Goal: Check status: Check status

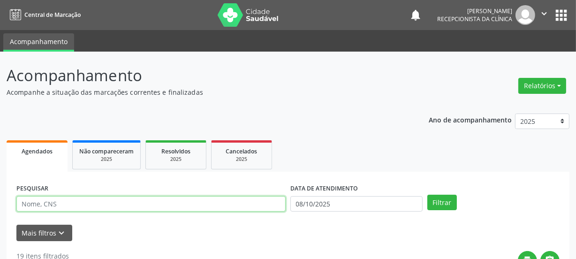
click at [141, 199] on input "text" at bounding box center [150, 204] width 269 height 16
paste input "706903185225630"
type input "706903185225630"
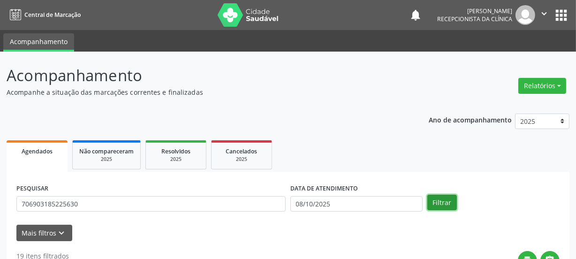
drag, startPoint x: 444, startPoint y: 202, endPoint x: 458, endPoint y: 202, distance: 14.1
click at [446, 202] on button "Filtrar" at bounding box center [442, 203] width 30 height 16
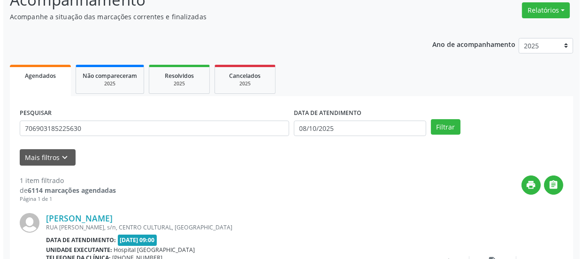
scroll to position [162, 0]
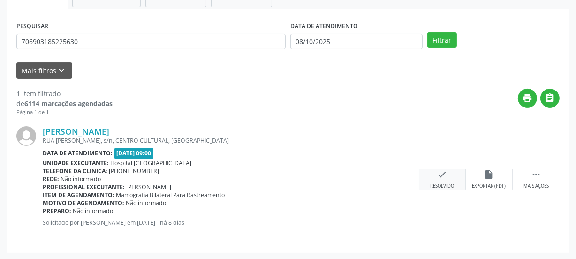
click at [441, 175] on icon "check" at bounding box center [442, 174] width 10 height 10
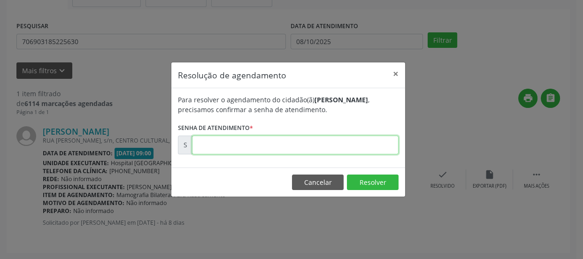
click at [350, 152] on input "text" at bounding box center [295, 145] width 206 height 19
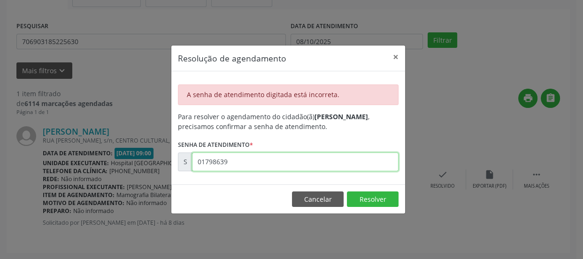
drag, startPoint x: 258, startPoint y: 160, endPoint x: 13, endPoint y: 132, distance: 246.5
click at [20, 136] on div "Resolução de agendamento × A senha de atendimento digitada está incorreta. Para…" at bounding box center [291, 129] width 583 height 259
type input "00179639"
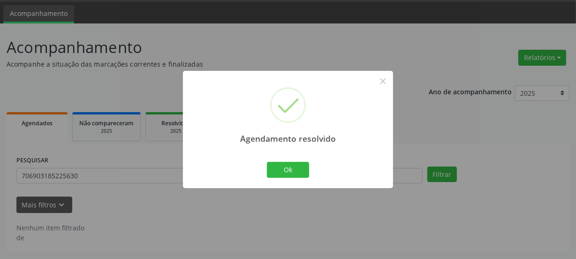
scroll to position [28, 0]
click at [291, 186] on div at bounding box center [288, 187] width 210 height 2
click at [283, 161] on div "Ok Cancel" at bounding box center [288, 170] width 46 height 20
click at [284, 167] on button "Ok" at bounding box center [288, 170] width 42 height 16
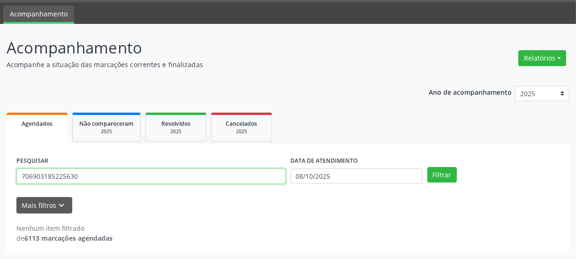
drag, startPoint x: 103, startPoint y: 168, endPoint x: 0, endPoint y: 193, distance: 105.7
click at [0, 194] on div "Acompanhamento Acompanhe a situação das marcações correntes e finalizadas Relat…" at bounding box center [288, 142] width 576 height 236
paste input "text"
click at [70, 175] on input "text" at bounding box center [150, 176] width 269 height 16
type input "7"
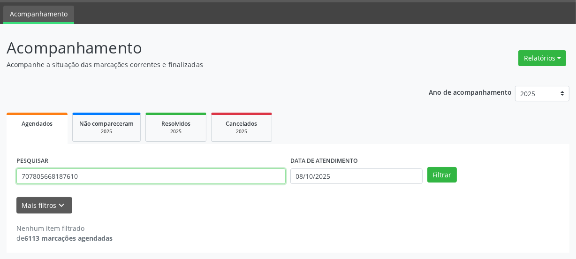
type input "707805668187610"
click at [427, 167] on button "Filtrar" at bounding box center [442, 175] width 30 height 16
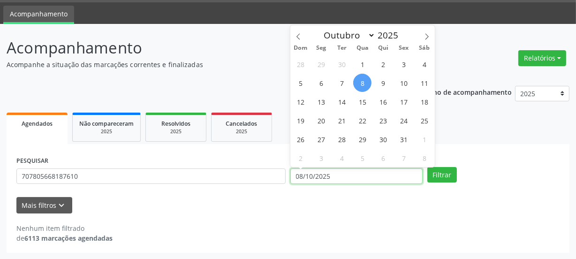
drag, startPoint x: 233, startPoint y: 181, endPoint x: 137, endPoint y: 191, distance: 96.7
click at [174, 189] on div "PESQUISAR 707805668187610 DATA DE ATENDIMENTO [DATE] Filtrar" at bounding box center [288, 172] width 548 height 37
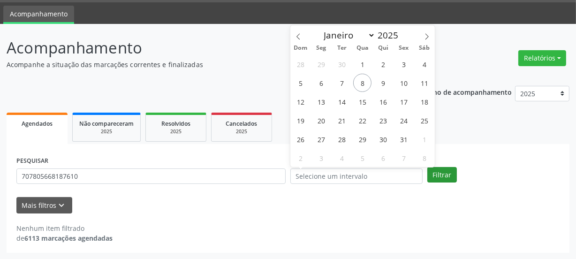
click at [443, 175] on button "Filtrar" at bounding box center [442, 175] width 30 height 16
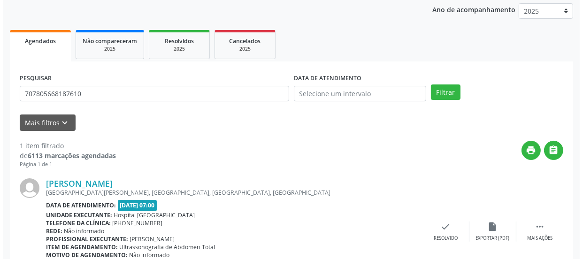
scroll to position [162, 0]
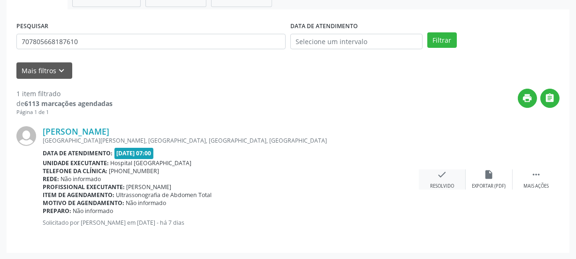
click at [445, 180] on div "check Resolvido" at bounding box center [442, 179] width 47 height 20
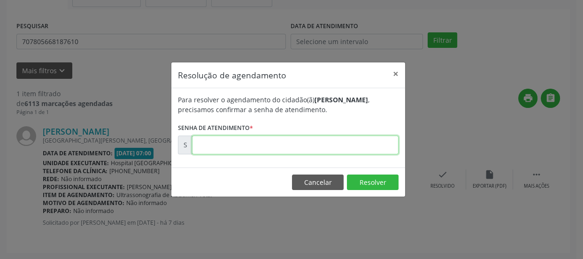
click at [352, 139] on input "text" at bounding box center [295, 145] width 206 height 19
type input "00179995"
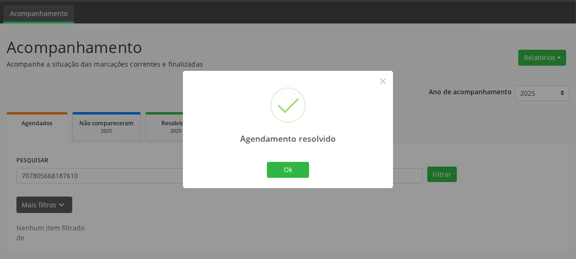
scroll to position [28, 0]
click at [291, 167] on button "Ok" at bounding box center [288, 170] width 42 height 16
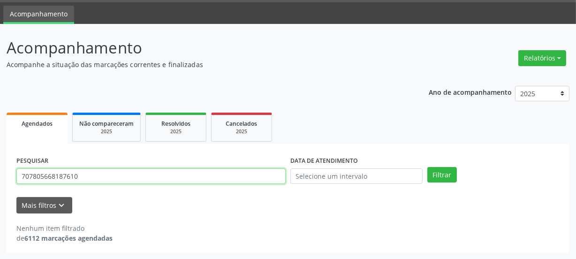
drag, startPoint x: 89, startPoint y: 176, endPoint x: 0, endPoint y: 177, distance: 89.1
click at [0, 178] on div "Acompanhamento Acompanhe a situação das marcações correntes e finalizadas Relat…" at bounding box center [288, 142] width 576 height 236
paste input "8104552750231"
type input "708104552750231"
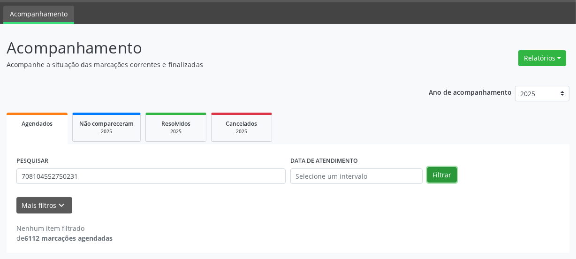
click at [455, 174] on button "Filtrar" at bounding box center [442, 175] width 30 height 16
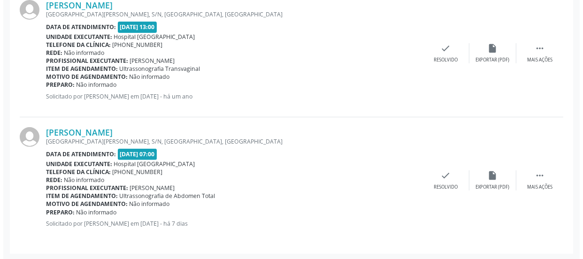
scroll to position [289, 0]
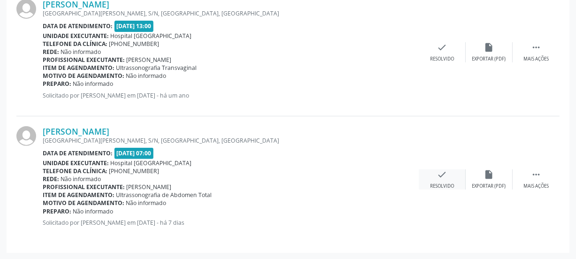
click at [441, 175] on icon "check" at bounding box center [442, 174] width 10 height 10
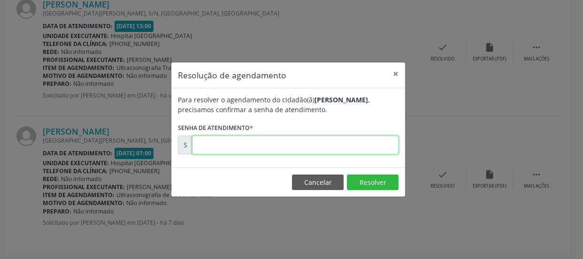
click at [350, 145] on input "text" at bounding box center [295, 145] width 206 height 19
type input "00180024"
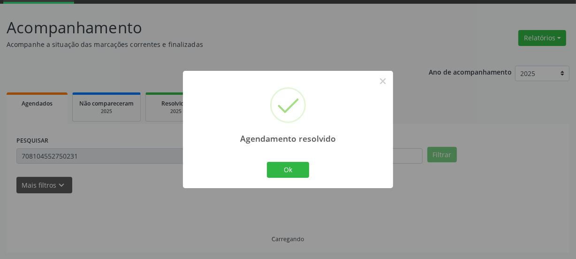
scroll to position [162, 0]
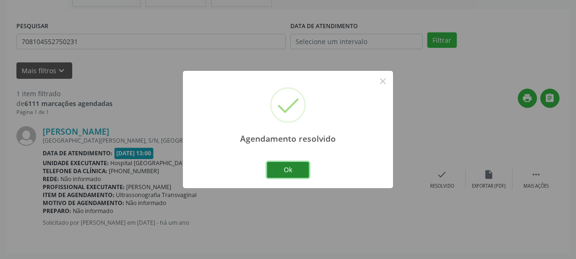
click at [288, 170] on button "Ok" at bounding box center [288, 170] width 42 height 16
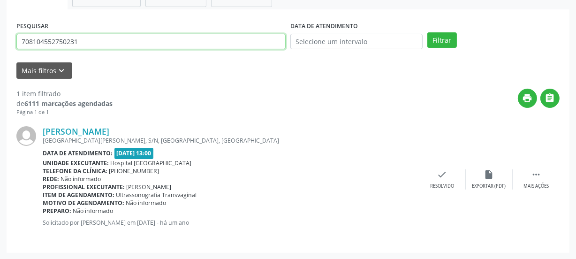
drag, startPoint x: 110, startPoint y: 42, endPoint x: 0, endPoint y: 1, distance: 117.7
click at [0, 8] on div "Acompanhamento Acompanhe a situação das marcações correntes e finalizadas Relat…" at bounding box center [288, 74] width 576 height 370
paste input "0406452538242"
type input "700406452538242"
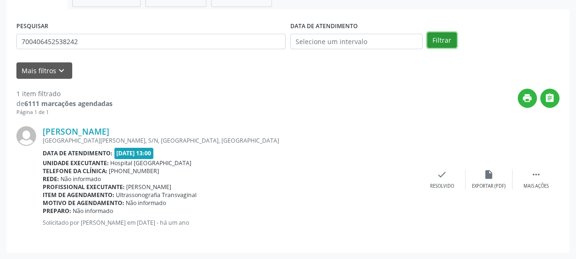
click at [446, 42] on button "Filtrar" at bounding box center [442, 40] width 30 height 16
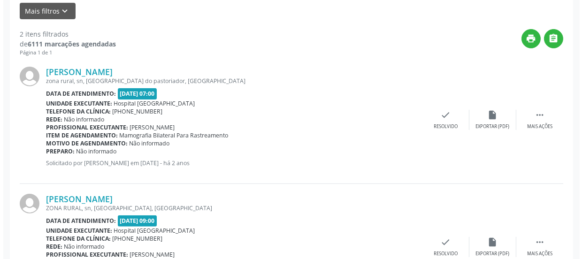
scroll to position [289, 0]
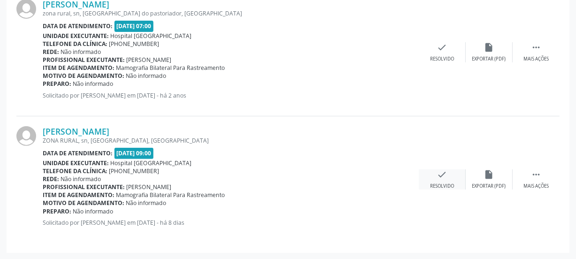
click at [456, 178] on div "check Resolvido" at bounding box center [442, 179] width 47 height 20
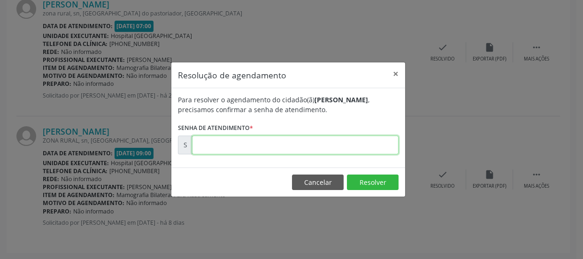
drag, startPoint x: 368, startPoint y: 140, endPoint x: 385, endPoint y: 133, distance: 18.7
click at [368, 141] on input "text" at bounding box center [295, 145] width 206 height 19
type input "00179629"
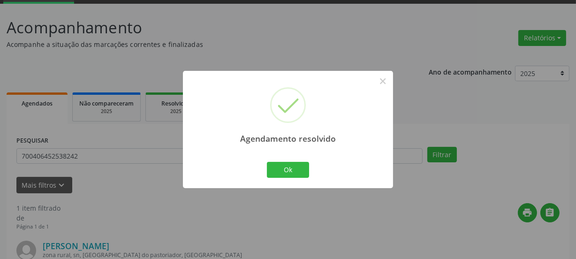
scroll to position [162, 0]
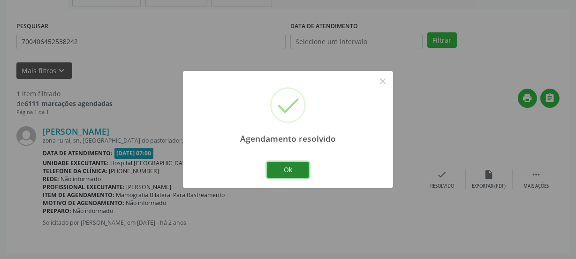
click at [297, 166] on button "Ok" at bounding box center [288, 170] width 42 height 16
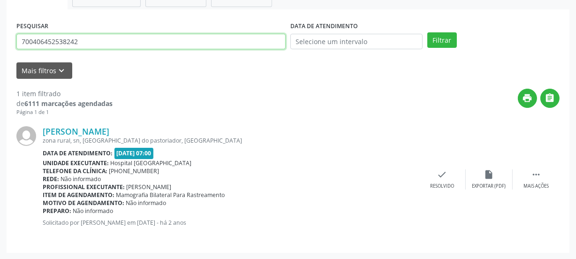
drag, startPoint x: 96, startPoint y: 35, endPoint x: 0, endPoint y: 91, distance: 110.6
click at [0, 87] on div "Acompanhamento Acompanhe a situação das marcações correntes e finalizadas Relat…" at bounding box center [288, 74] width 576 height 370
paste input "[PHONE_NUMBER]"
type input "[PHONE_NUMBER]"
drag, startPoint x: 110, startPoint y: 35, endPoint x: 0, endPoint y: 72, distance: 115.9
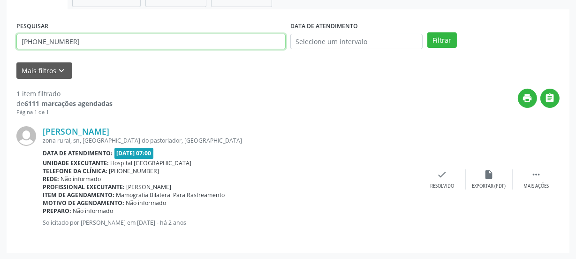
click at [0, 70] on div "Acompanhamento Acompanhe a situação das marcações correntes e finalizadas Relat…" at bounding box center [288, 74] width 576 height 370
type input "701203059717711"
click at [427, 32] on button "Filtrar" at bounding box center [442, 40] width 30 height 16
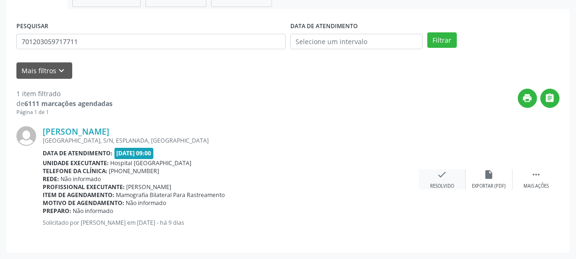
click at [440, 173] on icon "check" at bounding box center [442, 174] width 10 height 10
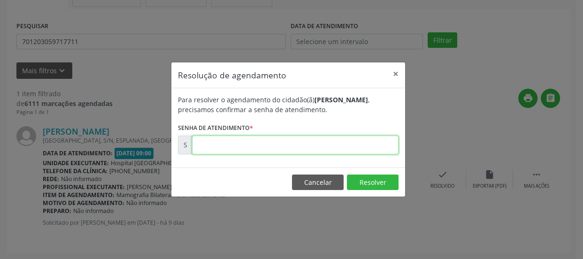
click at [360, 141] on input "text" at bounding box center [295, 145] width 206 height 19
type input "00179598"
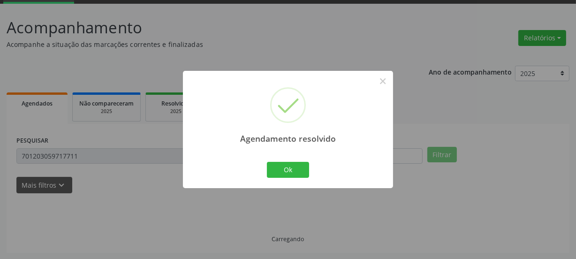
scroll to position [28, 0]
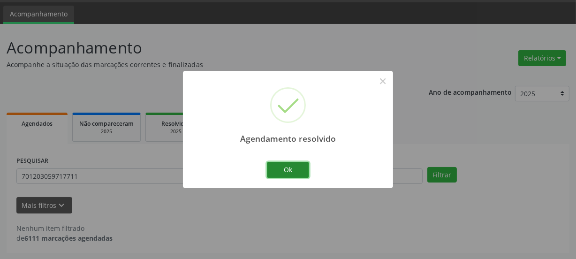
click at [288, 166] on button "Ok" at bounding box center [288, 170] width 42 height 16
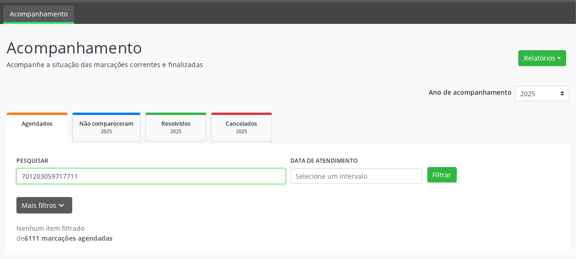
drag, startPoint x: 93, startPoint y: 178, endPoint x: 0, endPoint y: 151, distance: 97.4
click at [0, 163] on div "Acompanhamento Acompanhe a situação das marcações correntes e finalizadas Relat…" at bounding box center [288, 142] width 576 height 236
paste input "0609489572267"
type input "700609489572267"
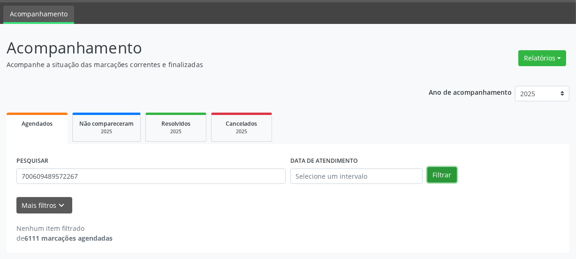
click at [447, 175] on button "Filtrar" at bounding box center [442, 175] width 30 height 16
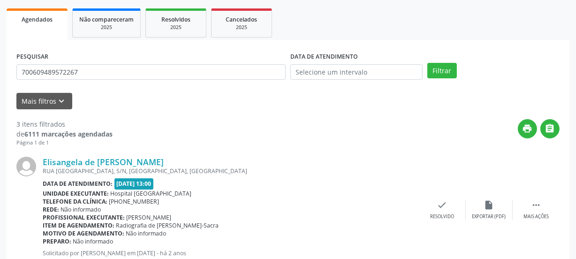
scroll to position [155, 0]
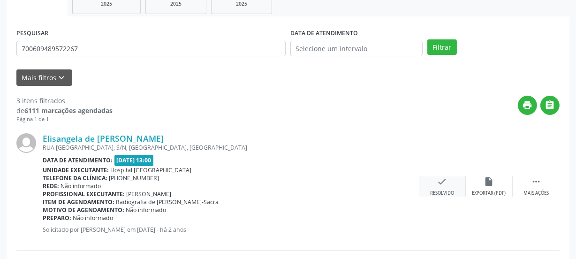
click at [444, 186] on icon "check" at bounding box center [442, 181] width 10 height 10
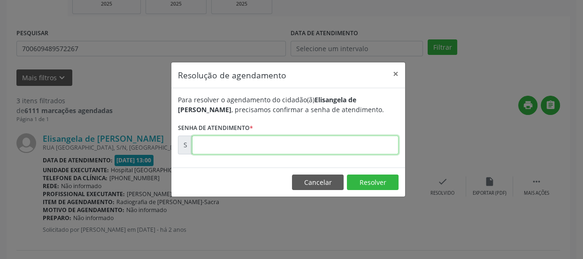
click at [368, 148] on input "text" at bounding box center [295, 145] width 206 height 19
type input "00180023"
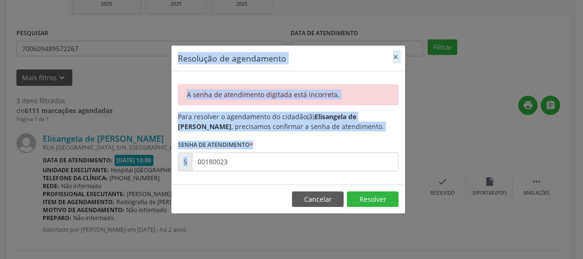
drag, startPoint x: 314, startPoint y: 172, endPoint x: 70, endPoint y: 137, distance: 246.4
click at [70, 137] on div "Resolução de agendamento × A senha de atendimento digitada está incorreta. Para…" at bounding box center [291, 129] width 583 height 259
click at [228, 154] on input "00180023" at bounding box center [295, 161] width 206 height 19
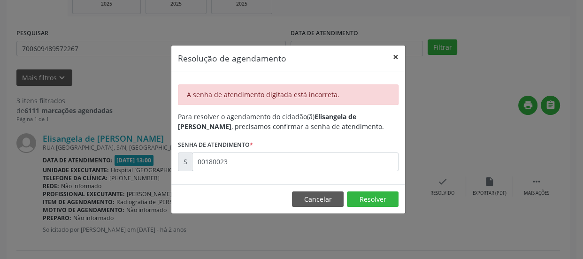
click at [391, 56] on button "×" at bounding box center [395, 57] width 19 height 23
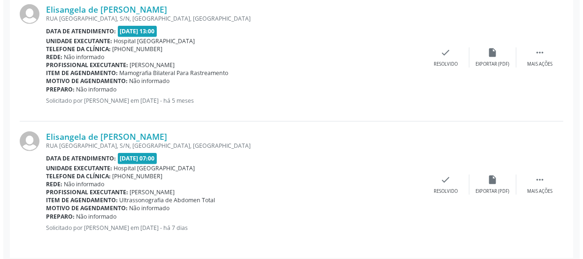
scroll to position [416, 0]
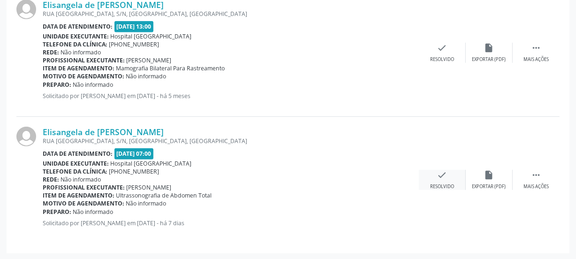
click at [443, 178] on icon "check" at bounding box center [442, 175] width 10 height 10
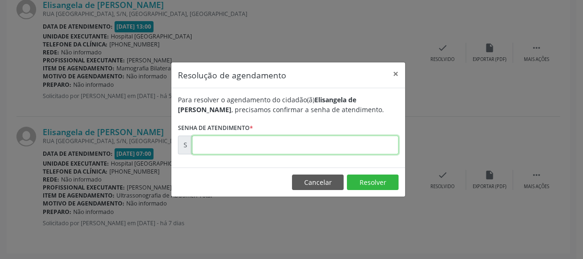
click at [382, 147] on input "text" at bounding box center [295, 145] width 206 height 19
type input "00180023"
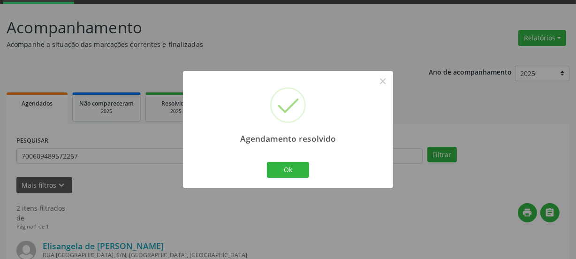
scroll to position [289, 0]
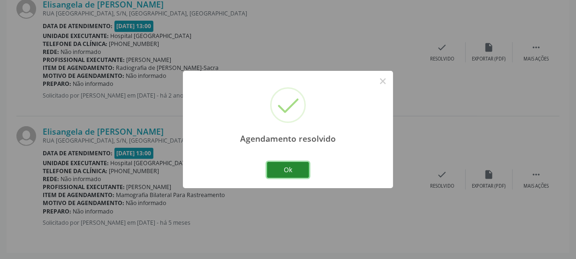
click at [291, 173] on button "Ok" at bounding box center [288, 170] width 42 height 16
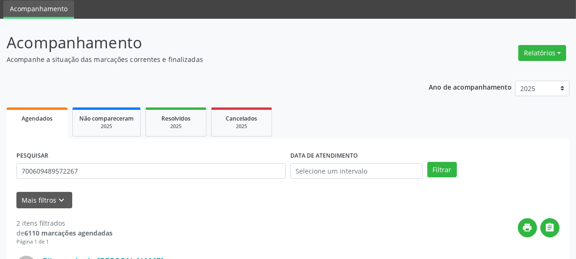
scroll to position [85, 0]
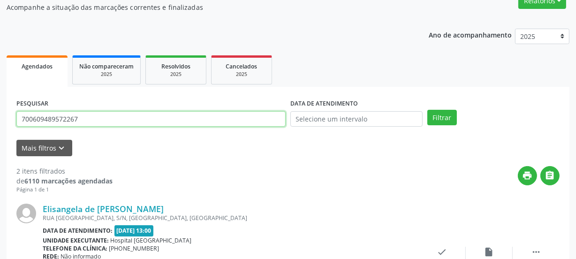
drag, startPoint x: 87, startPoint y: 117, endPoint x: 0, endPoint y: 84, distance: 93.4
click at [0, 96] on div "Acompanhamento Acompanhe a situação das marcações correntes e finalizadas Relat…" at bounding box center [288, 215] width 576 height 497
paste input "text"
click at [75, 115] on input "text" at bounding box center [150, 119] width 269 height 16
type input "705008823636154"
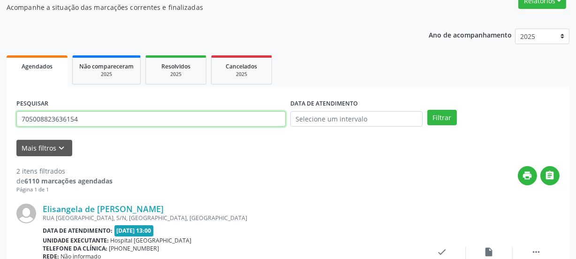
click at [427, 110] on button "Filtrar" at bounding box center [442, 118] width 30 height 16
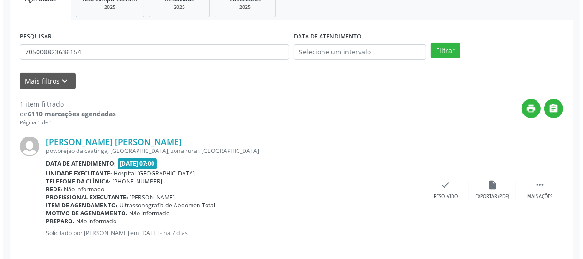
scroll to position [162, 0]
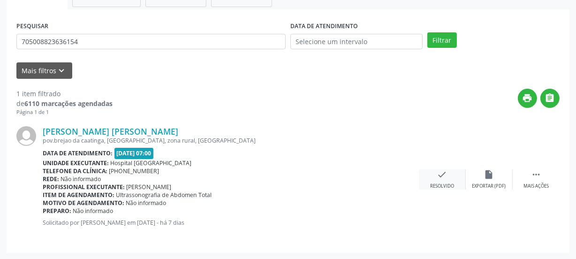
click at [438, 175] on icon "check" at bounding box center [442, 174] width 10 height 10
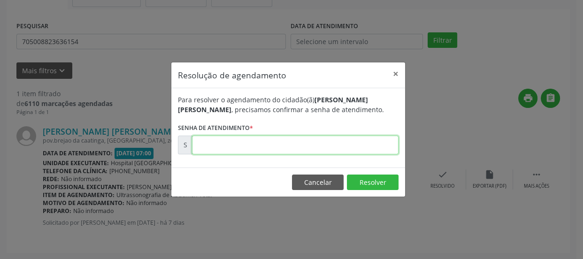
click at [276, 145] on input "text" at bounding box center [295, 145] width 206 height 19
type input "00180021"
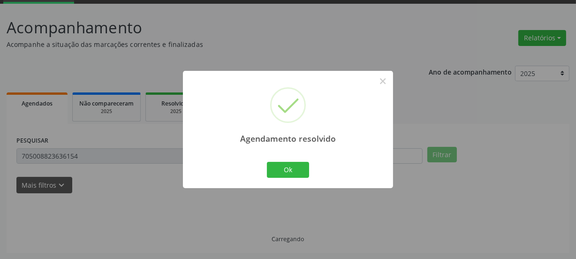
scroll to position [28, 0]
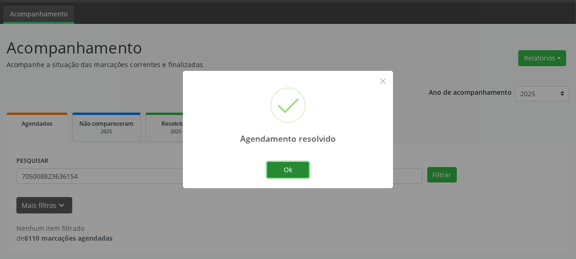
drag, startPoint x: 295, startPoint y: 169, endPoint x: 289, endPoint y: 165, distance: 7.0
click at [294, 169] on button "Ok" at bounding box center [288, 170] width 42 height 16
